Goal: Communication & Community: Answer question/provide support

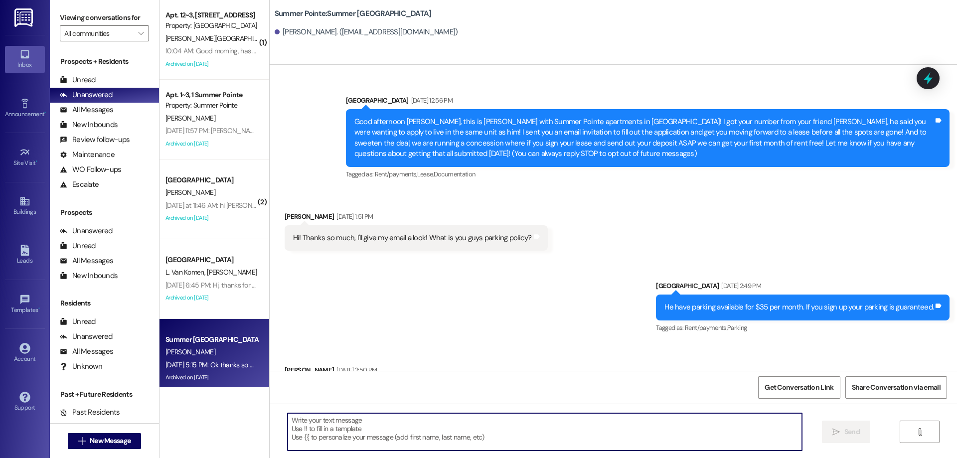
scroll to position [2749, 0]
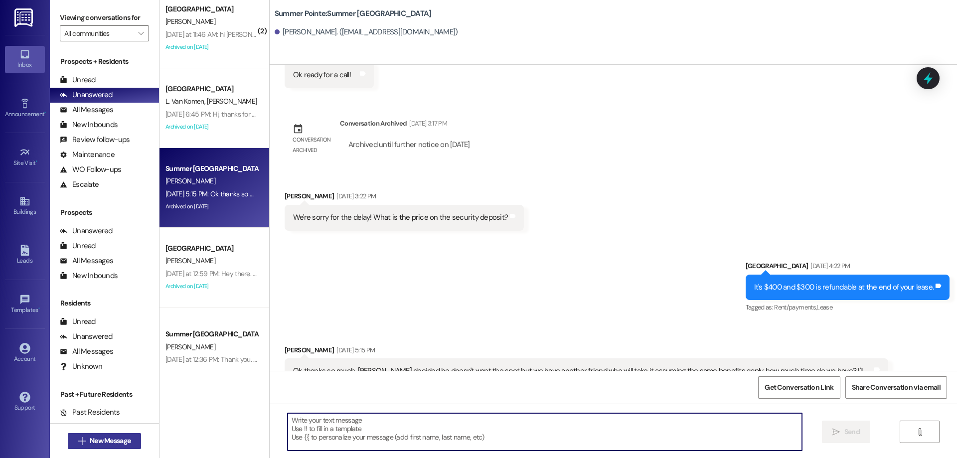
click at [108, 436] on span "New Message" at bounding box center [110, 441] width 41 height 10
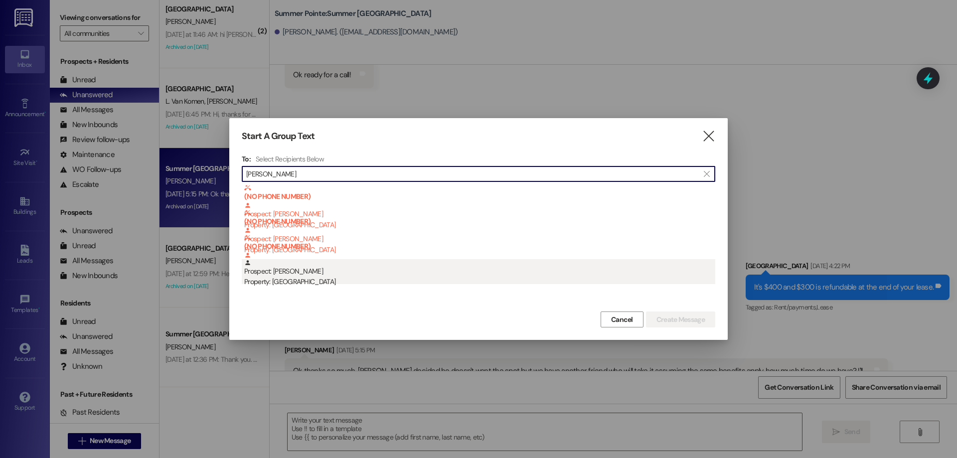
type input "[PERSON_NAME]"
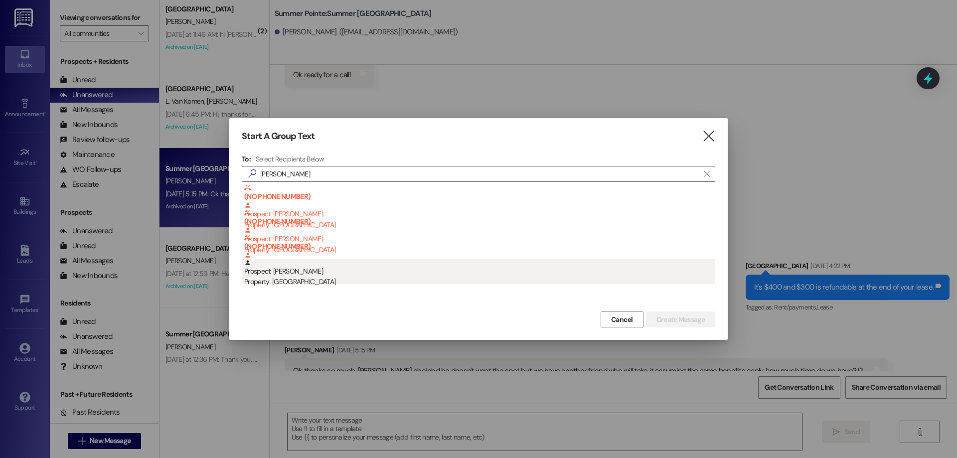
click at [375, 279] on div "Property: [GEOGRAPHIC_DATA]" at bounding box center [479, 282] width 471 height 10
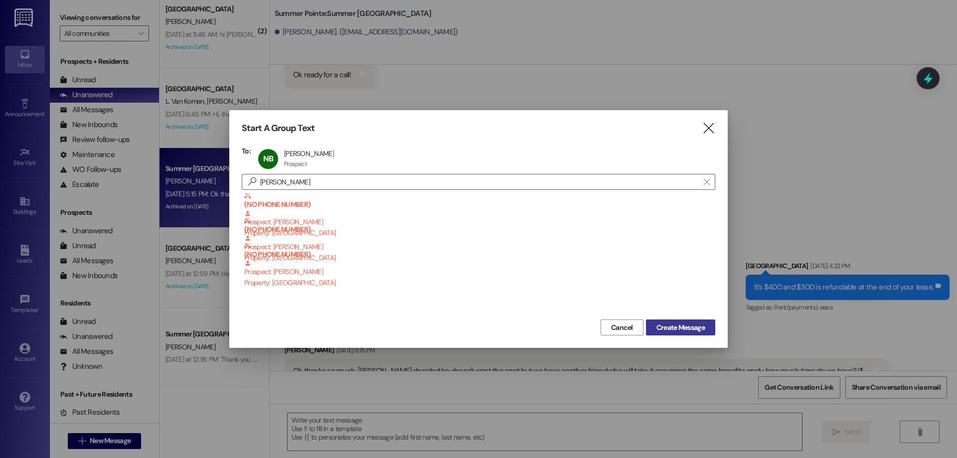
click at [685, 331] on span "Create Message" at bounding box center [680, 327] width 48 height 10
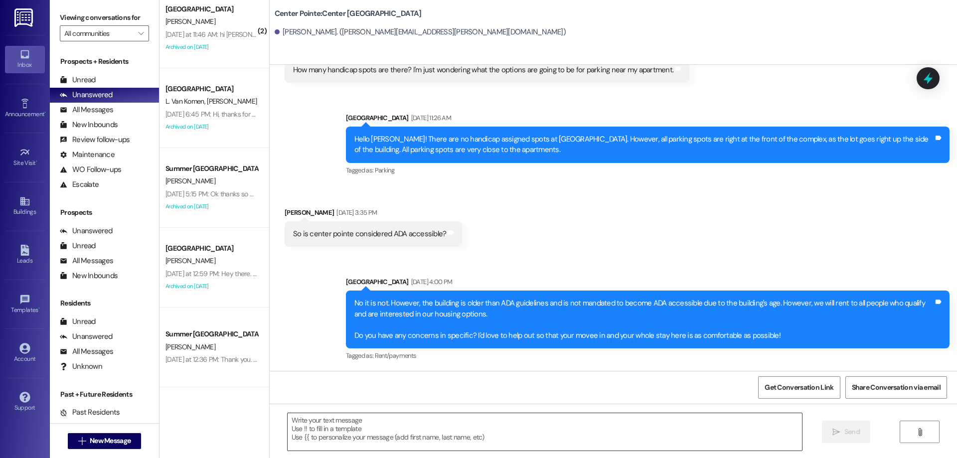
scroll to position [1786, 0]
click at [506, 428] on textarea at bounding box center [545, 431] width 514 height 37
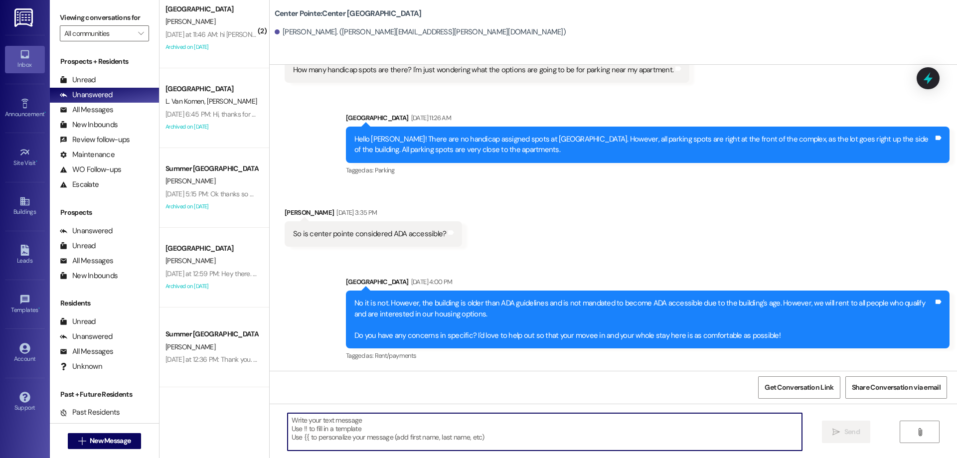
click at [364, 434] on textarea at bounding box center [545, 431] width 514 height 37
click at [915, 426] on button "" at bounding box center [920, 432] width 40 height 22
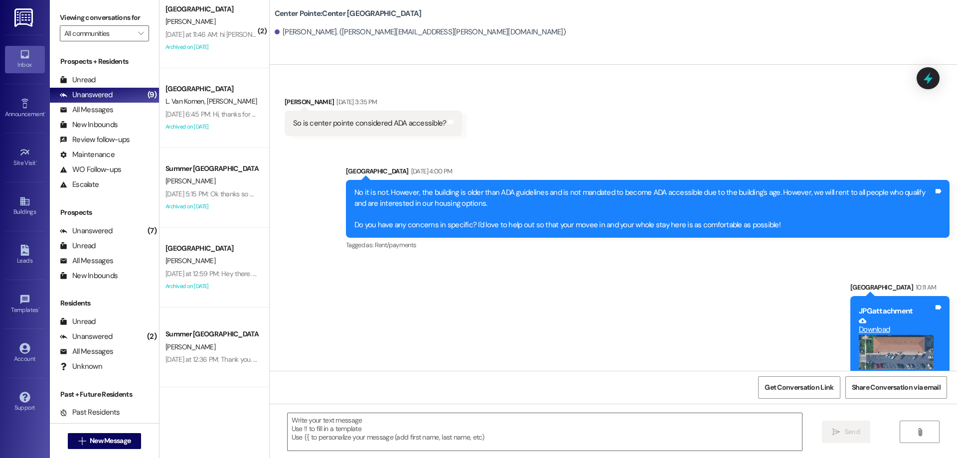
scroll to position [1924, 0]
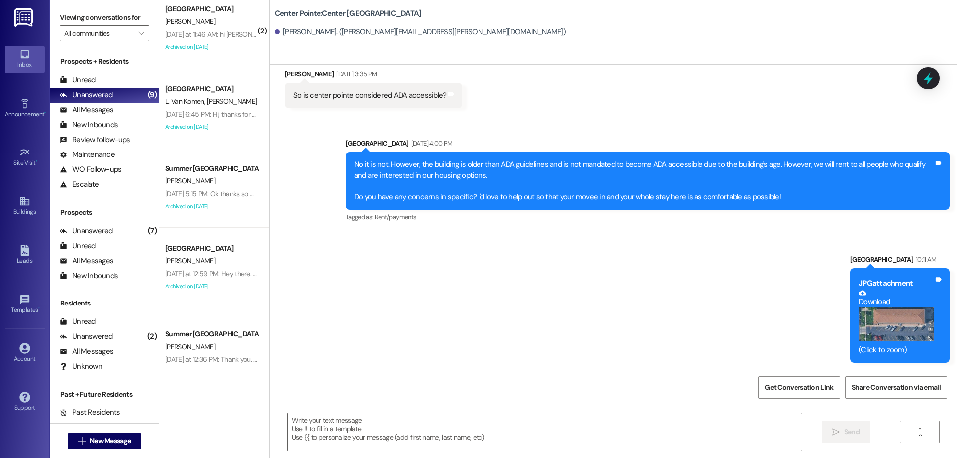
click at [890, 334] on button "Zoom image" at bounding box center [896, 324] width 75 height 34
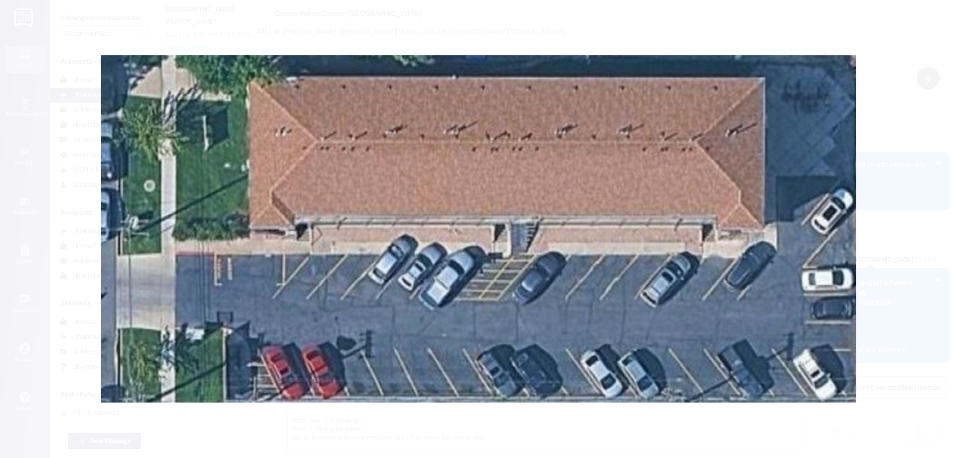
click at [813, 347] on button "Unzoom image" at bounding box center [478, 229] width 957 height 458
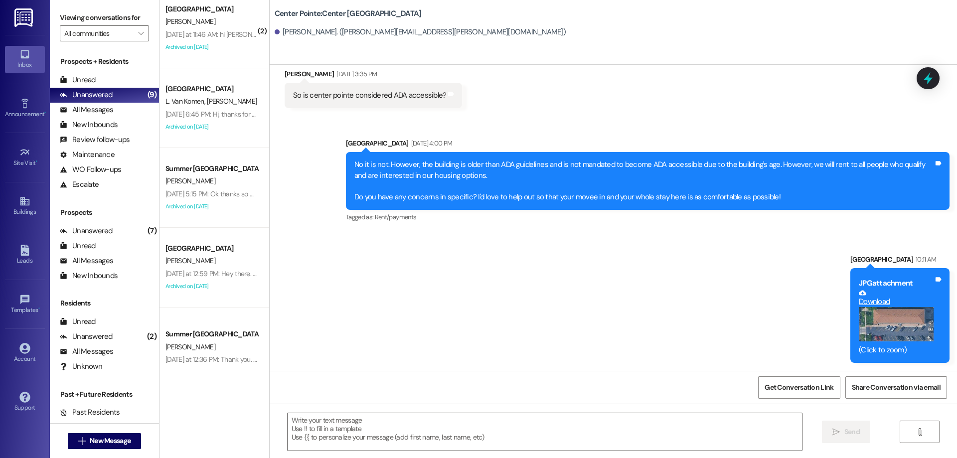
click at [924, 326] on button "Zoom image" at bounding box center [896, 324] width 75 height 34
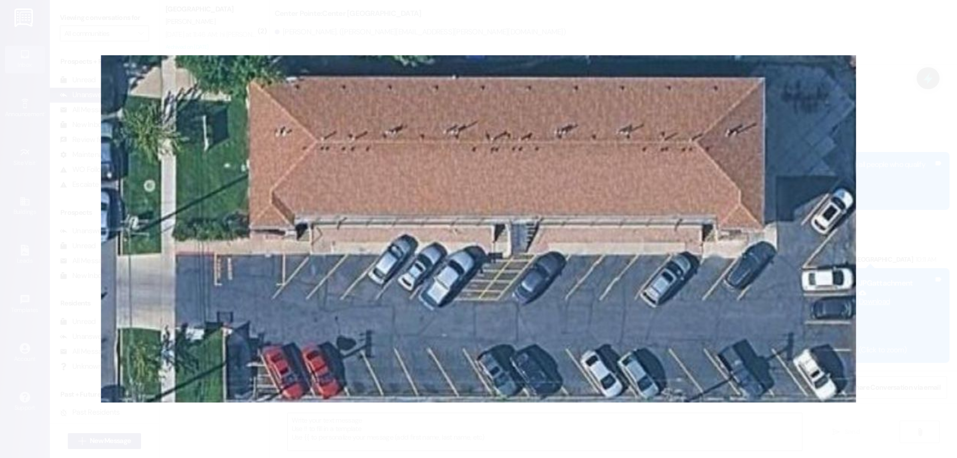
click at [680, 132] on button "Unzoom image" at bounding box center [478, 229] width 957 height 458
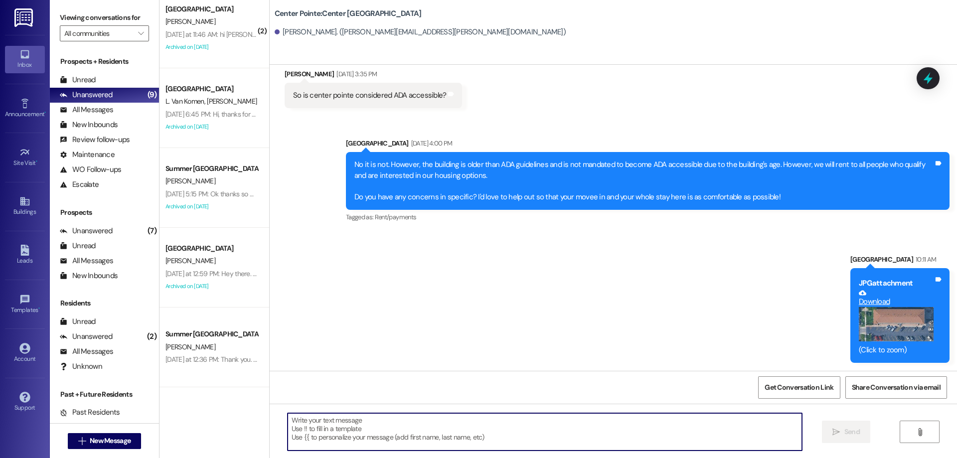
drag, startPoint x: 497, startPoint y: 428, endPoint x: 474, endPoint y: 424, distance: 23.2
click at [495, 428] on textarea at bounding box center [545, 431] width 514 height 37
click at [894, 321] on button "Zoom image" at bounding box center [896, 324] width 75 height 34
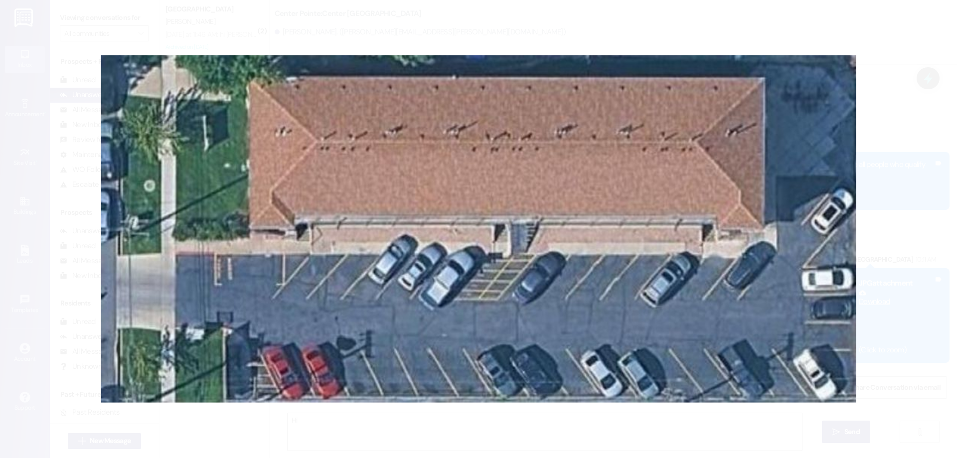
click at [474, 181] on button "Unzoom image" at bounding box center [478, 229] width 957 height 458
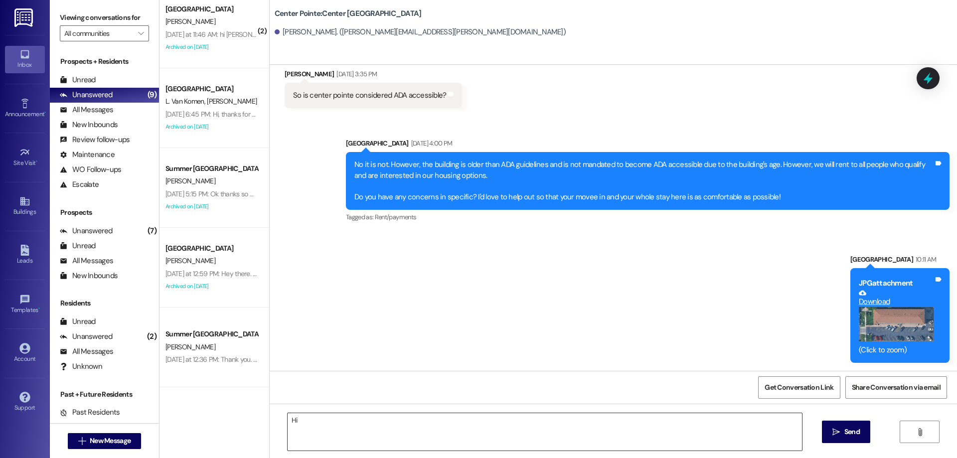
click at [472, 428] on textarea "Hi" at bounding box center [545, 431] width 514 height 37
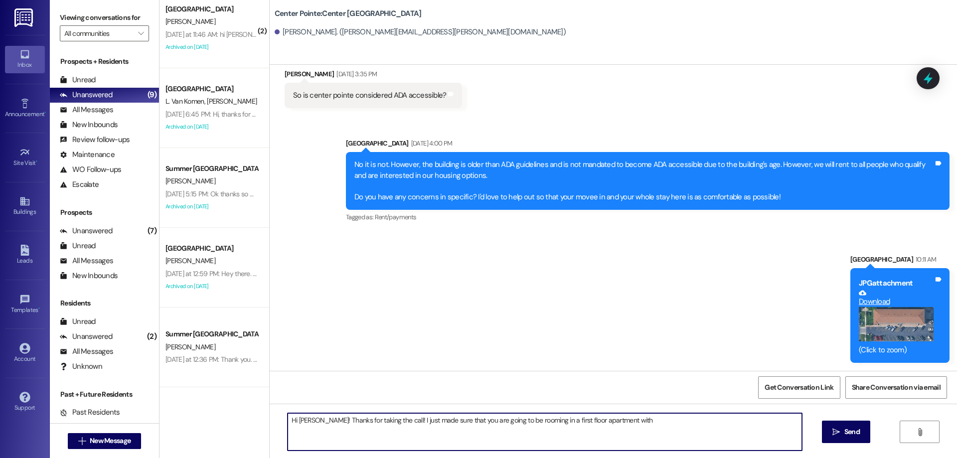
click at [664, 431] on textarea "Hi [PERSON_NAME]! Thanks for taking the call! I just made sure that you are goi…" at bounding box center [545, 431] width 514 height 37
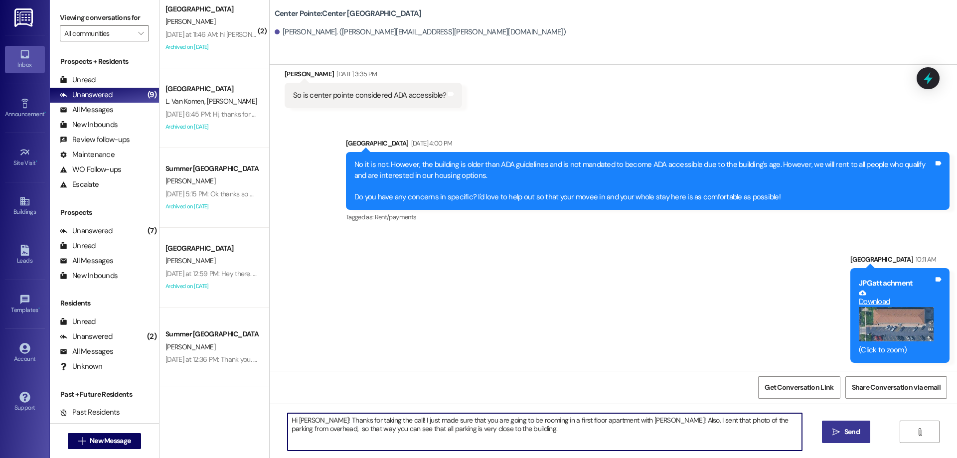
type textarea "Hi [PERSON_NAME]! Thanks for taking the call! I just made sure that you are goi…"
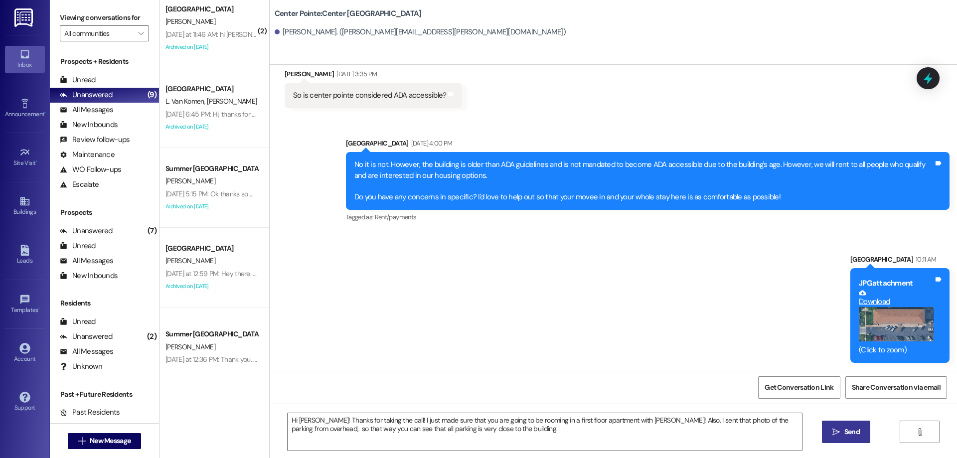
click at [845, 426] on button " Send" at bounding box center [846, 432] width 48 height 22
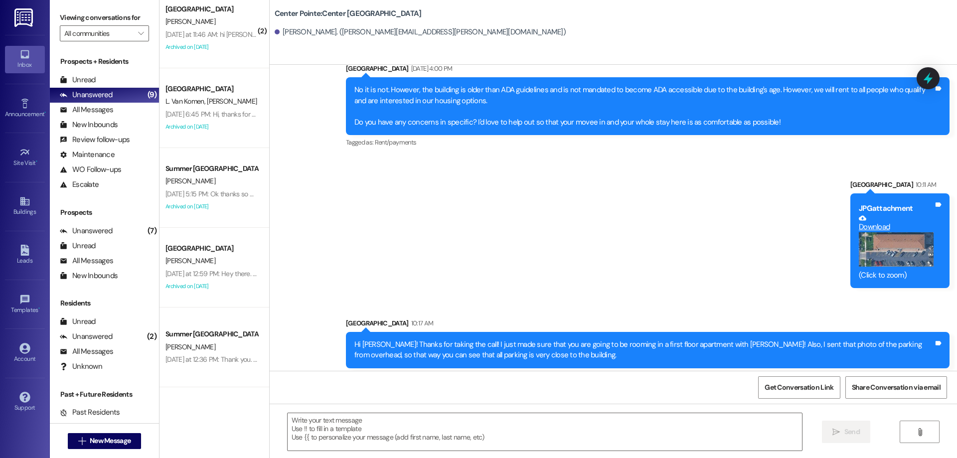
scroll to position [2004, 0]
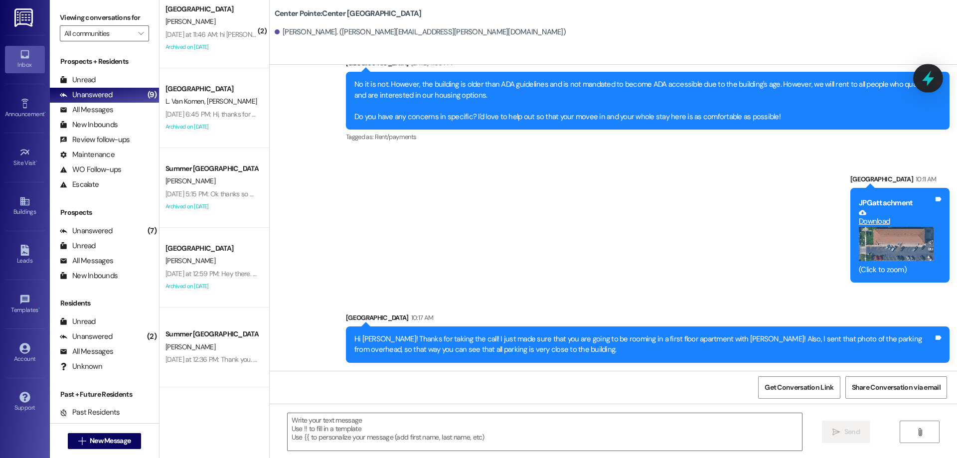
click at [925, 76] on icon at bounding box center [927, 78] width 17 height 17
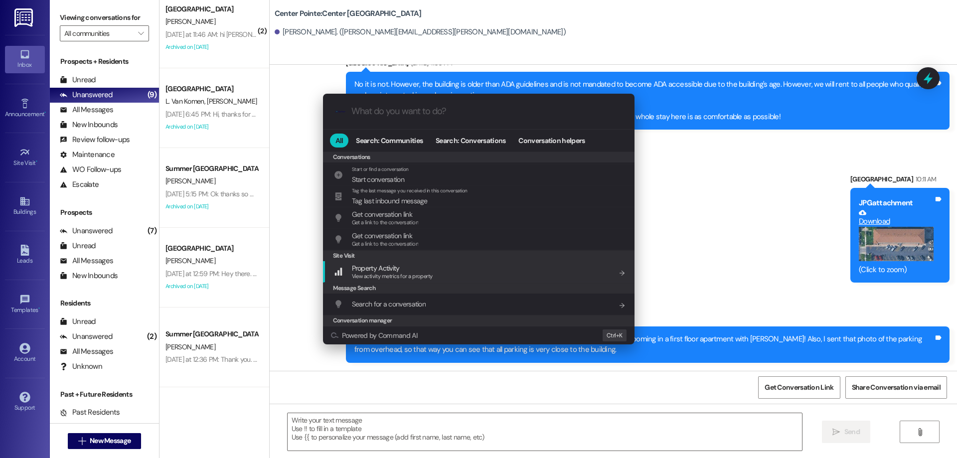
scroll to position [435, 0]
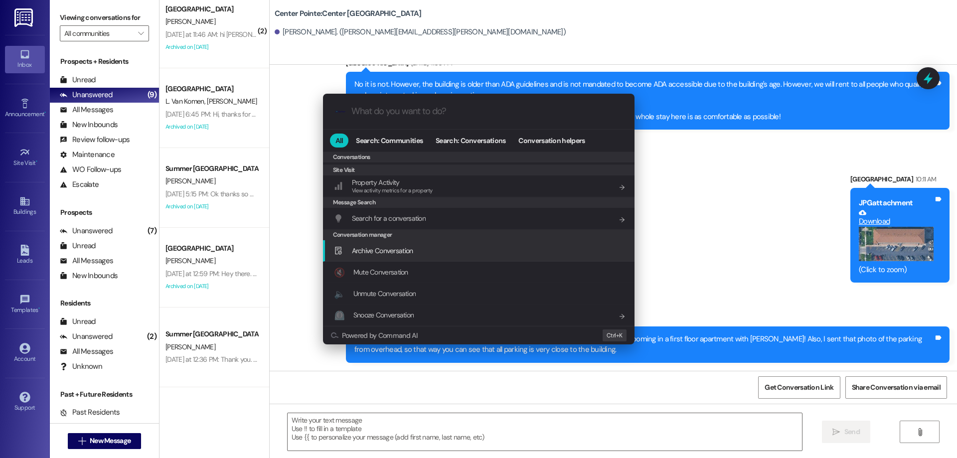
click at [431, 249] on div "Archive Conversation Add shortcut" at bounding box center [480, 250] width 292 height 11
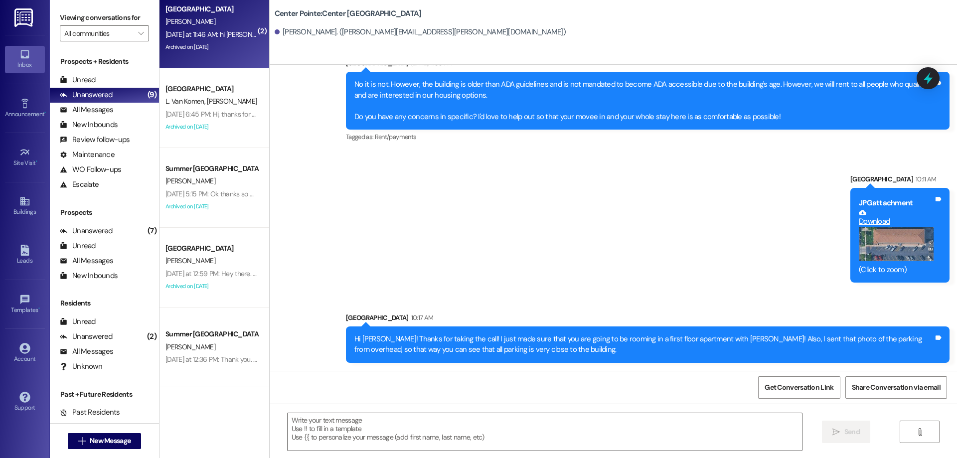
click at [250, 51] on div "Campus Way Prospect [PERSON_NAME] [DATE] at 11:46 AM: hi [PERSON_NAME] sent you…" at bounding box center [214, 29] width 110 height 80
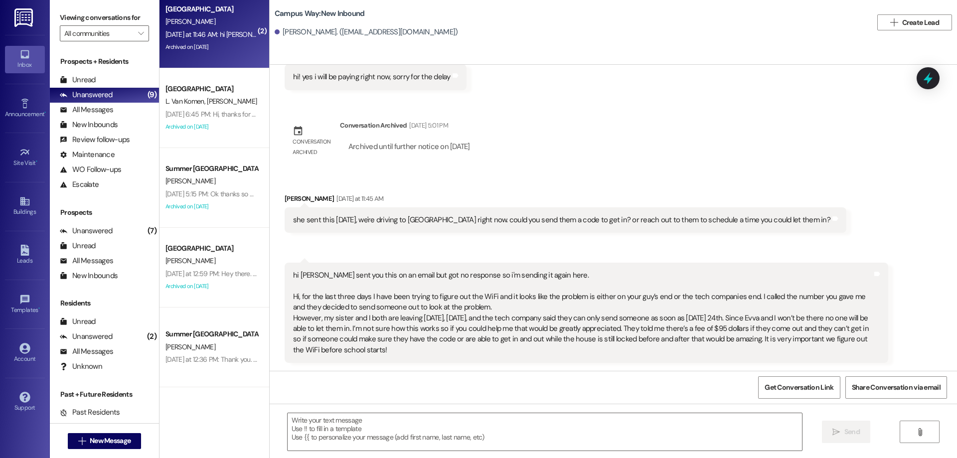
scroll to position [1273, 0]
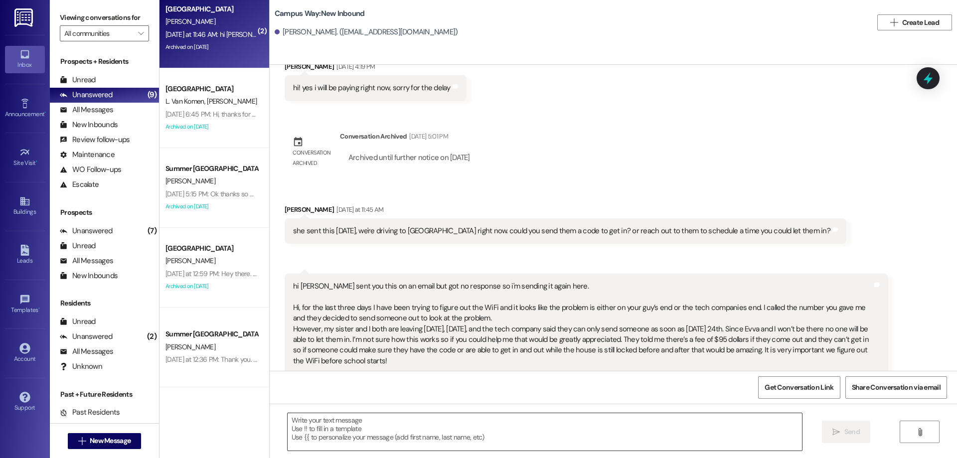
click at [523, 439] on textarea at bounding box center [545, 431] width 514 height 37
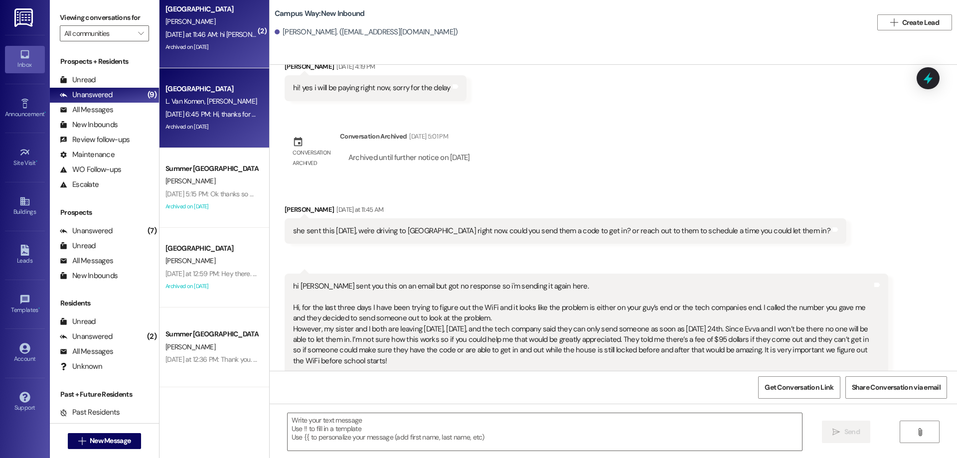
click at [182, 99] on span "L. Van Komen" at bounding box center [185, 101] width 41 height 9
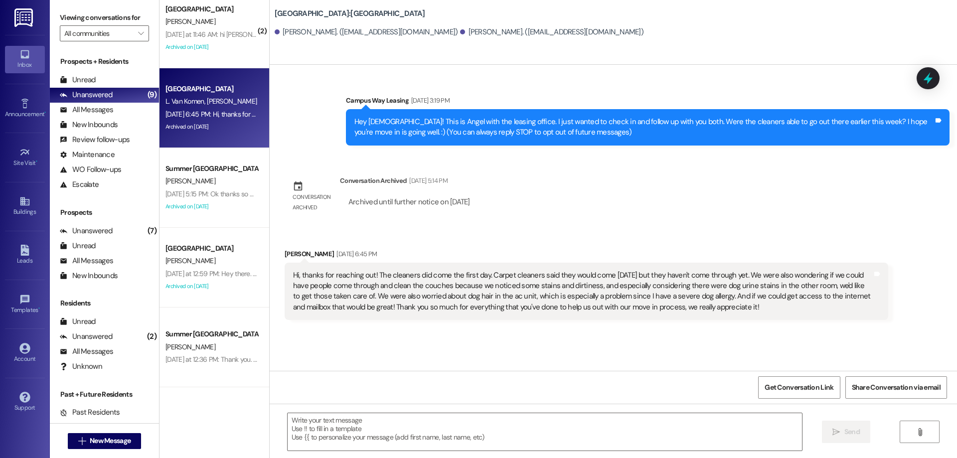
scroll to position [0, 0]
click at [130, 109] on div "All Messages (undefined)" at bounding box center [104, 110] width 109 height 15
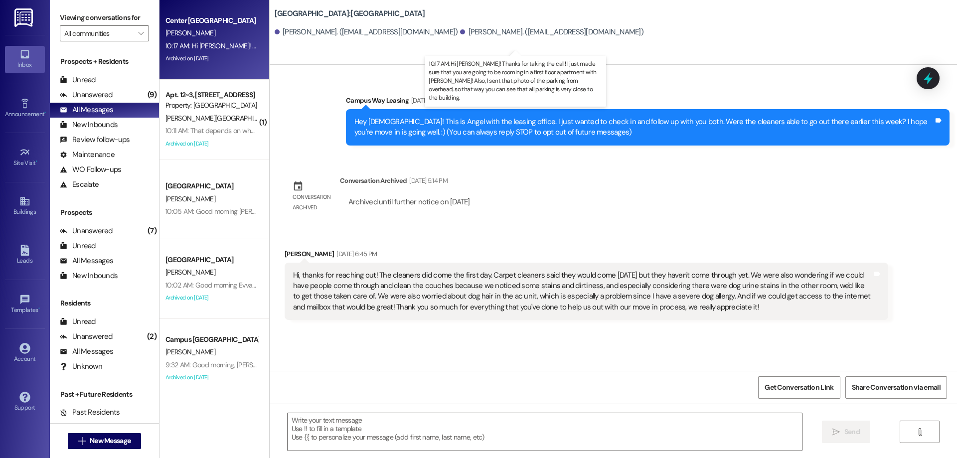
click at [186, 42] on div "10:17 AM: Hi [PERSON_NAME]! Thanks for taking the call! I just made sure that y…" at bounding box center [559, 45] width 789 height 9
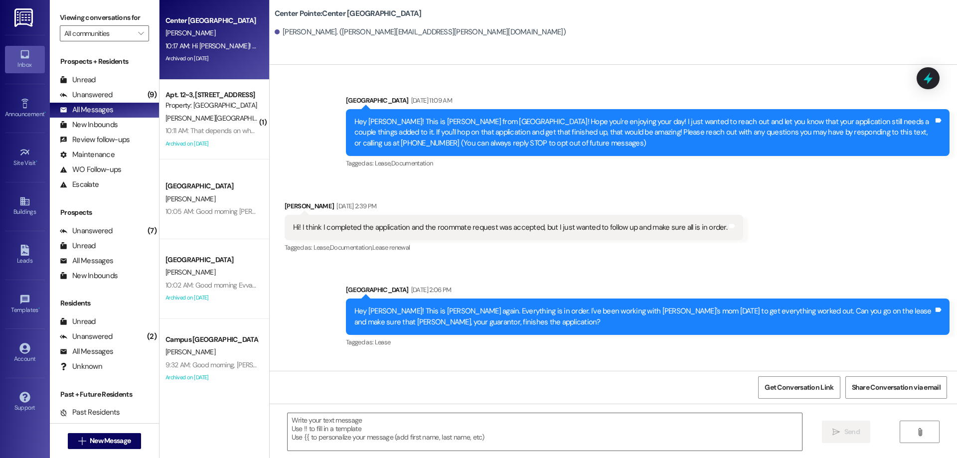
scroll to position [2085, 0]
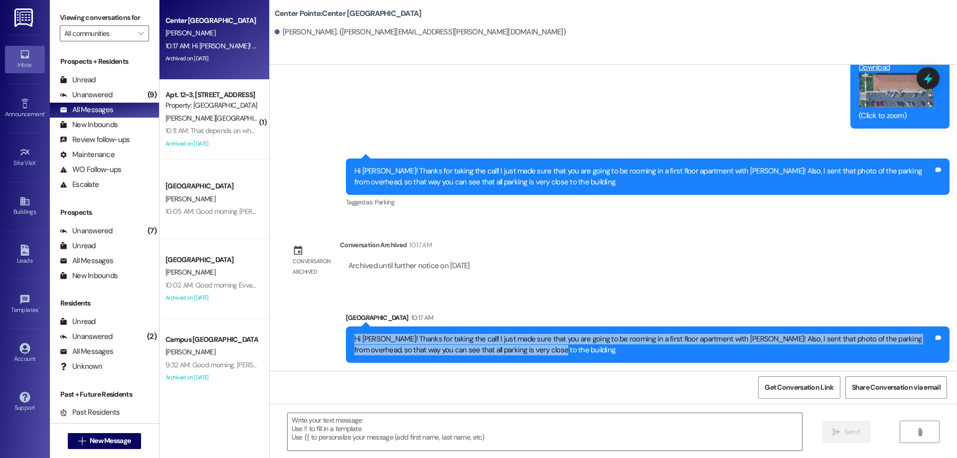
drag, startPoint x: 518, startPoint y: 351, endPoint x: 328, endPoint y: 336, distance: 190.4
click at [328, 336] on div "Sent via [GEOGRAPHIC_DATA] 10:17 AM Hi [PERSON_NAME]! Thanks for taking the cal…" at bounding box center [613, 330] width 687 height 80
copy div "Hi [PERSON_NAME]! Thanks for taking the call! I just made sure that you are goi…"
click at [20, 303] on icon at bounding box center [24, 299] width 11 height 11
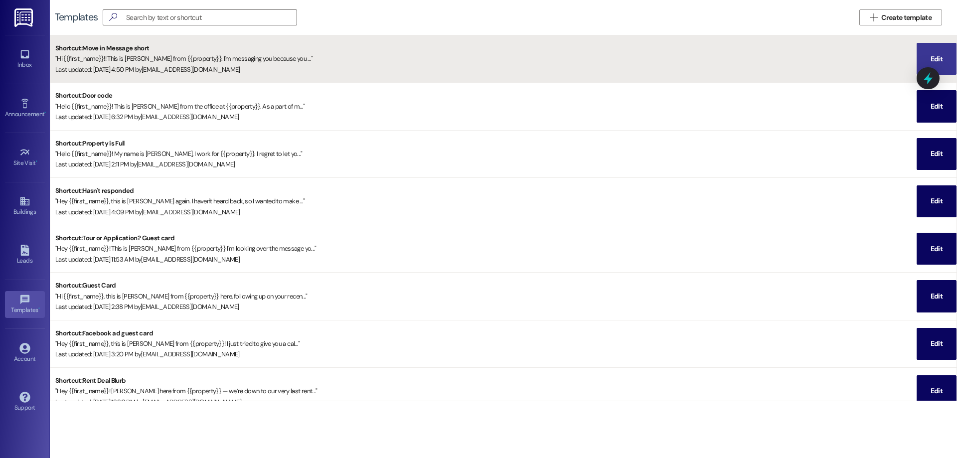
click at [931, 56] on span "Edit" at bounding box center [936, 59] width 12 height 10
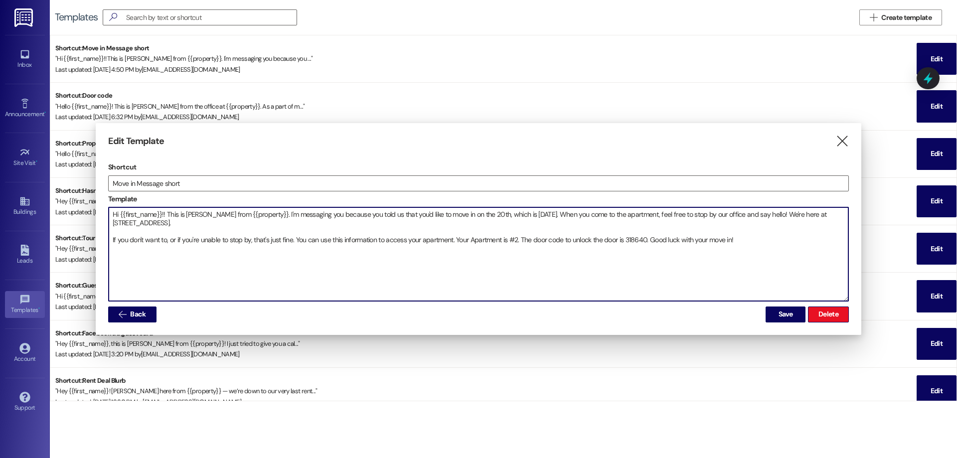
drag, startPoint x: 496, startPoint y: 213, endPoint x: 336, endPoint y: 215, distance: 159.5
click at [336, 215] on textarea "Hi {{first_name}}!! This is [PERSON_NAME] from {{property}}. I'm messaging you …" at bounding box center [479, 254] width 740 height 94
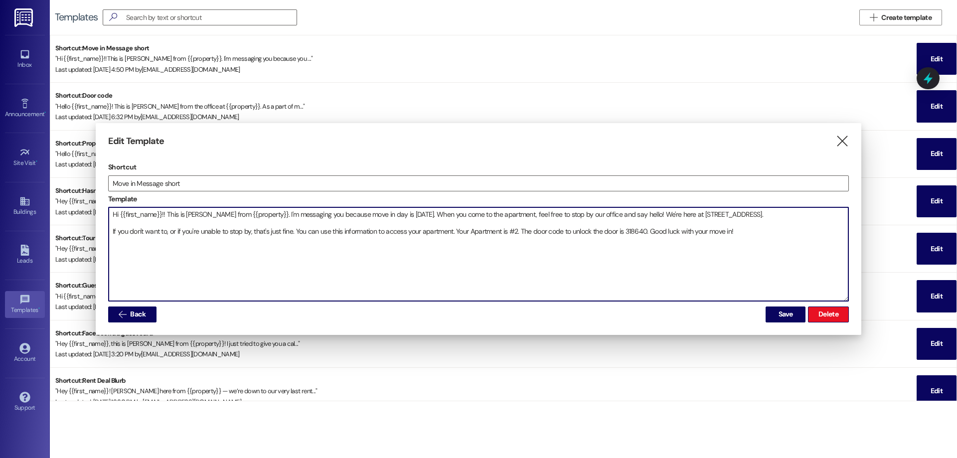
click at [519, 227] on textarea "Hi {{first_name}}!! This is [PERSON_NAME] from {{property}}. I'm messaging you …" at bounding box center [479, 254] width 740 height 94
drag, startPoint x: 643, startPoint y: 228, endPoint x: 622, endPoint y: 230, distance: 21.0
click at [622, 230] on textarea "Hi {{first_name}}!! This is [PERSON_NAME] from {{property}}. I'm messaging you …" at bounding box center [479, 254] width 740 height 94
type textarea "Hi {{first_name}}!! This is [PERSON_NAME] from {{property}}. I'm messaging you …"
click at [780, 315] on span "Save" at bounding box center [785, 314] width 14 height 10
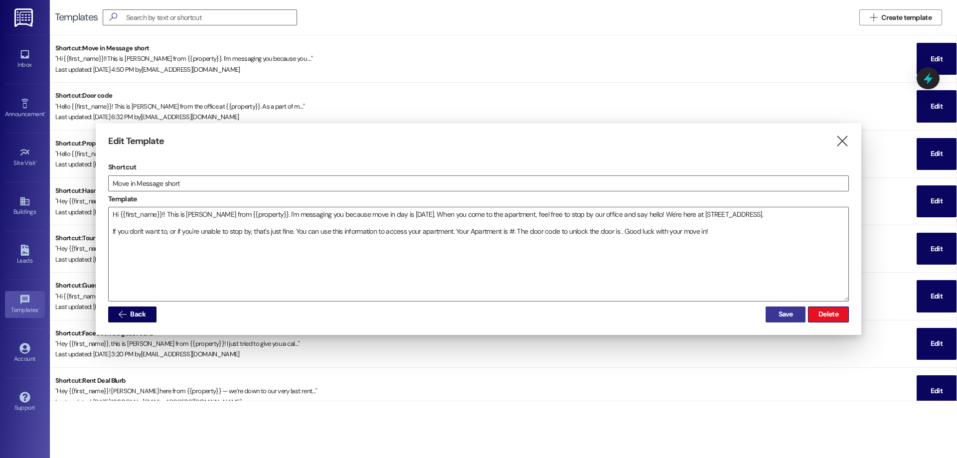
click at [777, 315] on span "Save" at bounding box center [785, 314] width 18 height 10
click at [777, 315] on button "button" at bounding box center [786, 314] width 40 height 16
click at [777, 315] on button "Save" at bounding box center [785, 314] width 40 height 16
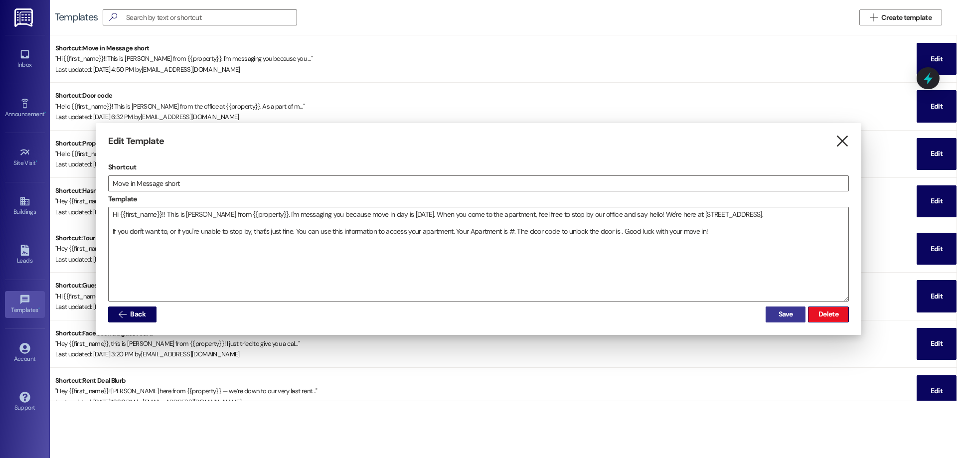
click at [847, 141] on icon "" at bounding box center [841, 141] width 13 height 10
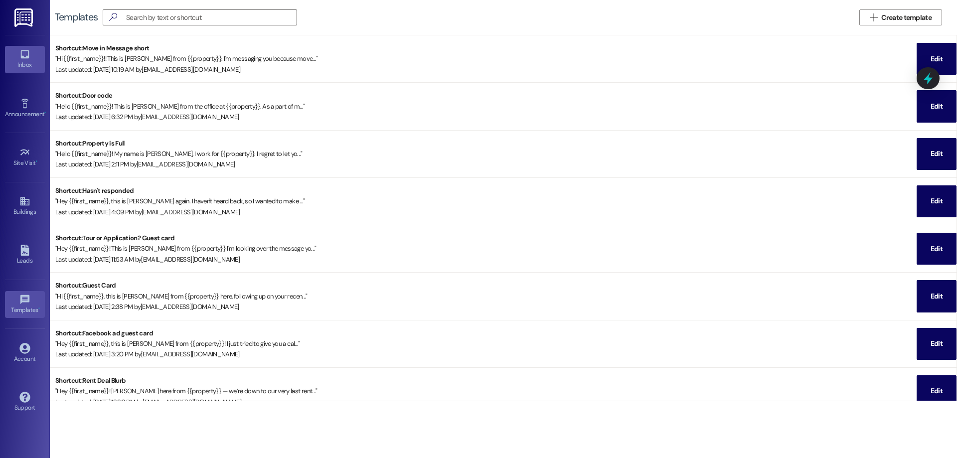
click at [35, 56] on link "Inbox" at bounding box center [25, 59] width 40 height 27
